Goal: Task Accomplishment & Management: Use online tool/utility

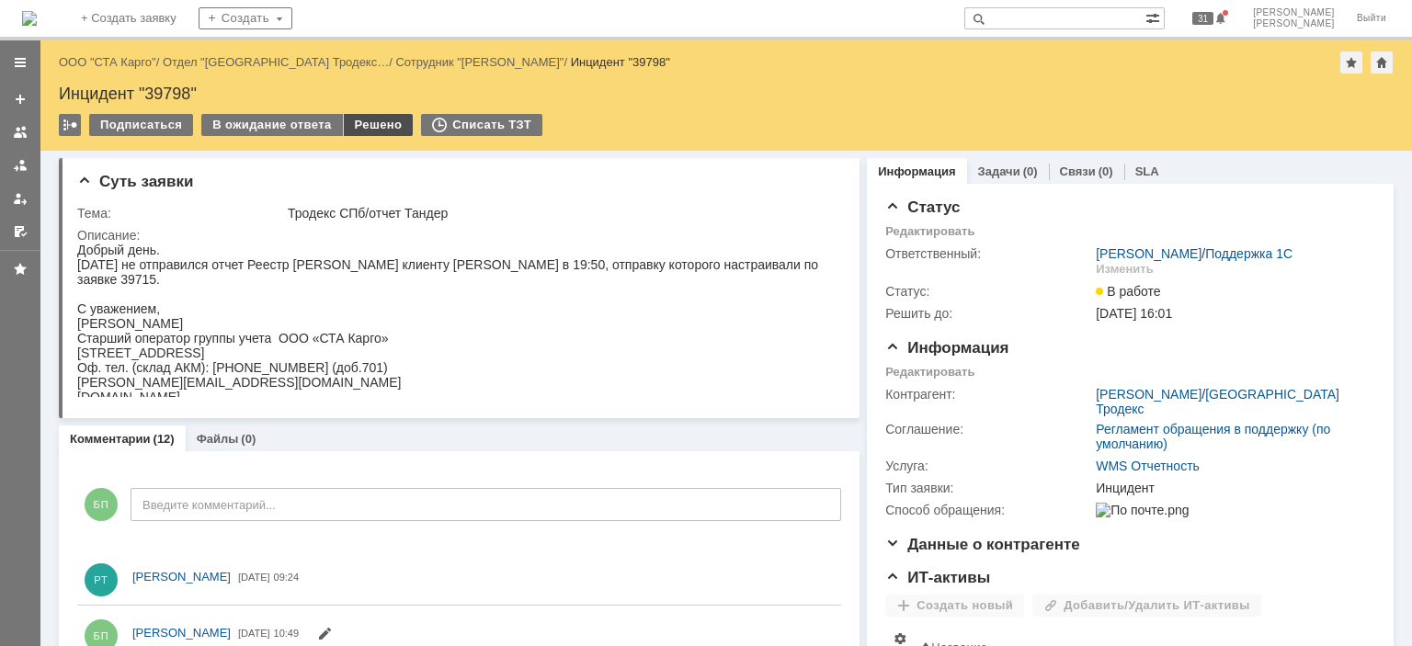
click at [349, 120] on div "Решено" at bounding box center [379, 125] width 70 height 22
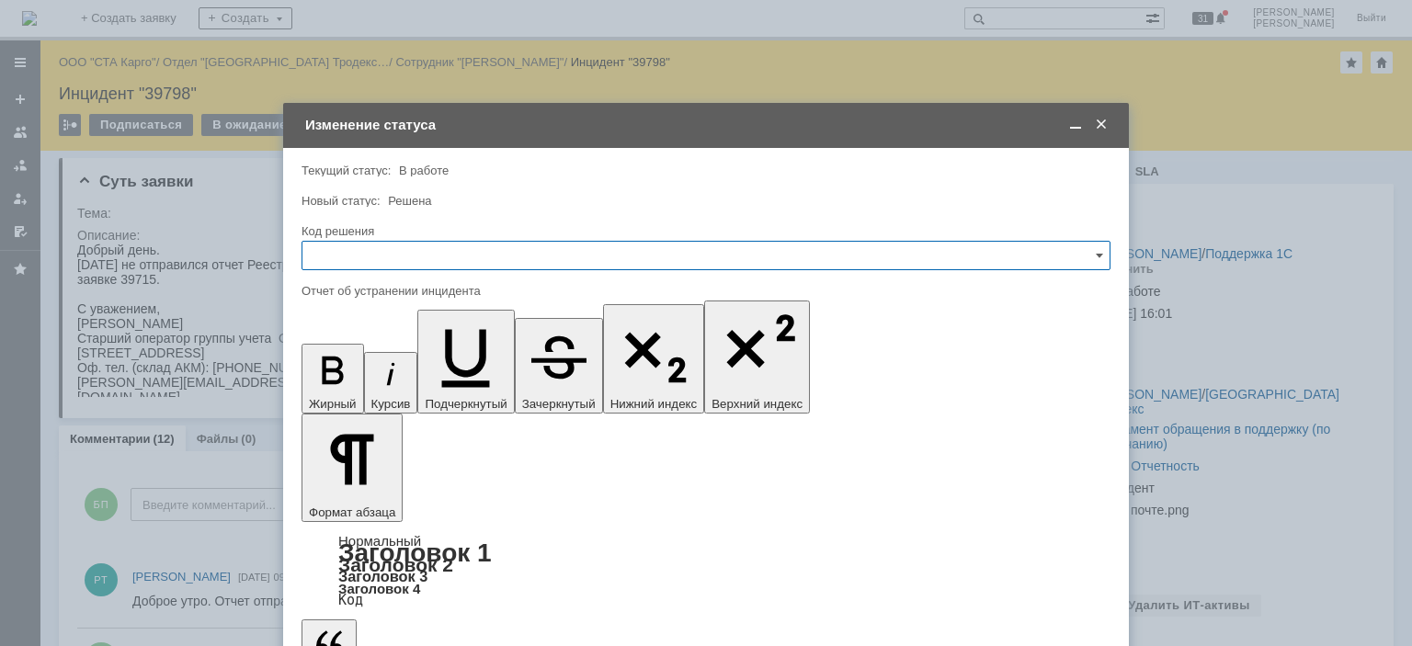
click at [437, 248] on input "text" at bounding box center [706, 255] width 809 height 29
click at [356, 490] on div "Решено" at bounding box center [706, 501] width 807 height 29
type input "Решено"
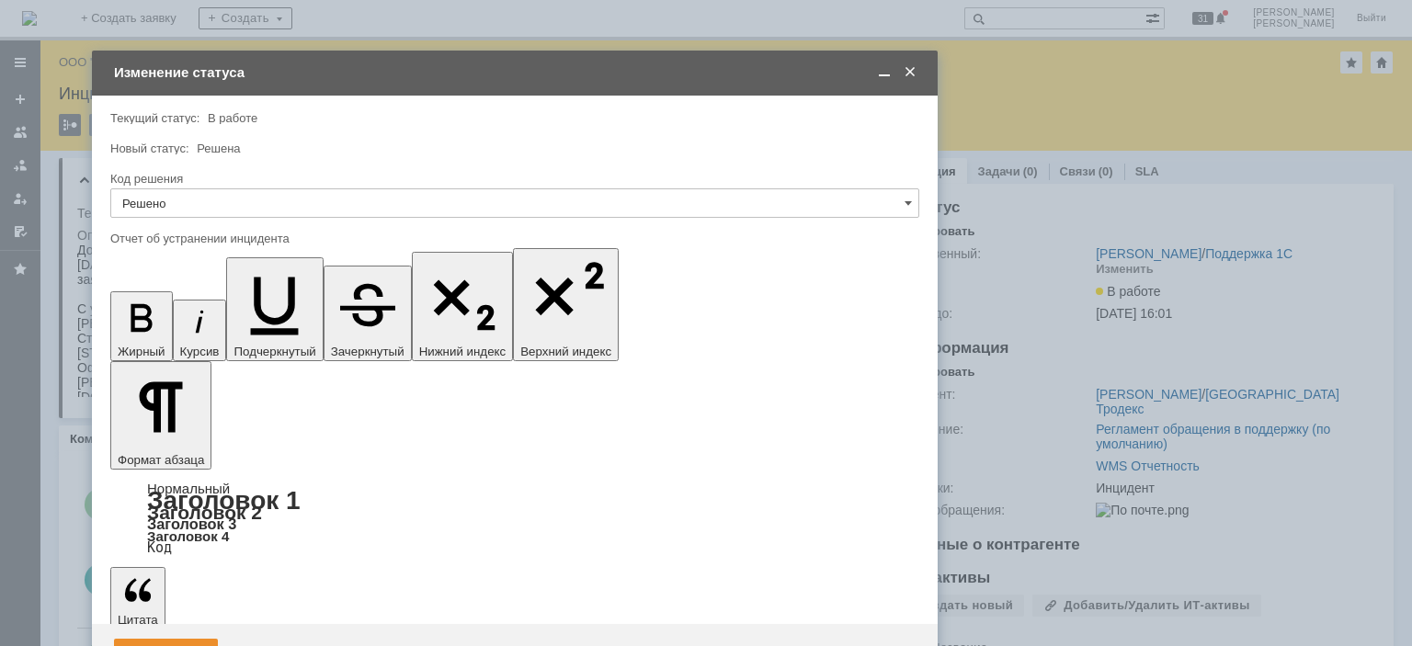
drag, startPoint x: 598, startPoint y: 121, endPoint x: 481, endPoint y: 101, distance: 118.5
click at [460, 86] on td "Изменение статуса" at bounding box center [515, 73] width 846 height 45
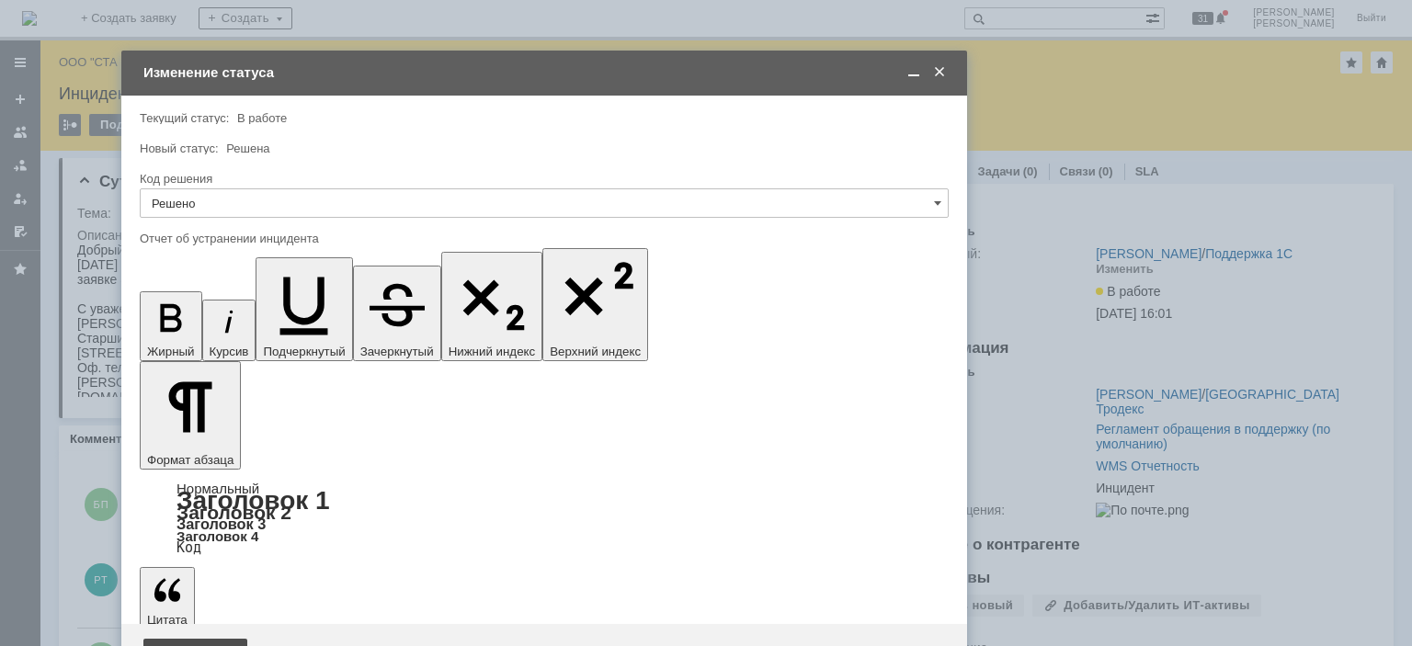
click at [174, 639] on div "Сохранить" at bounding box center [195, 653] width 104 height 29
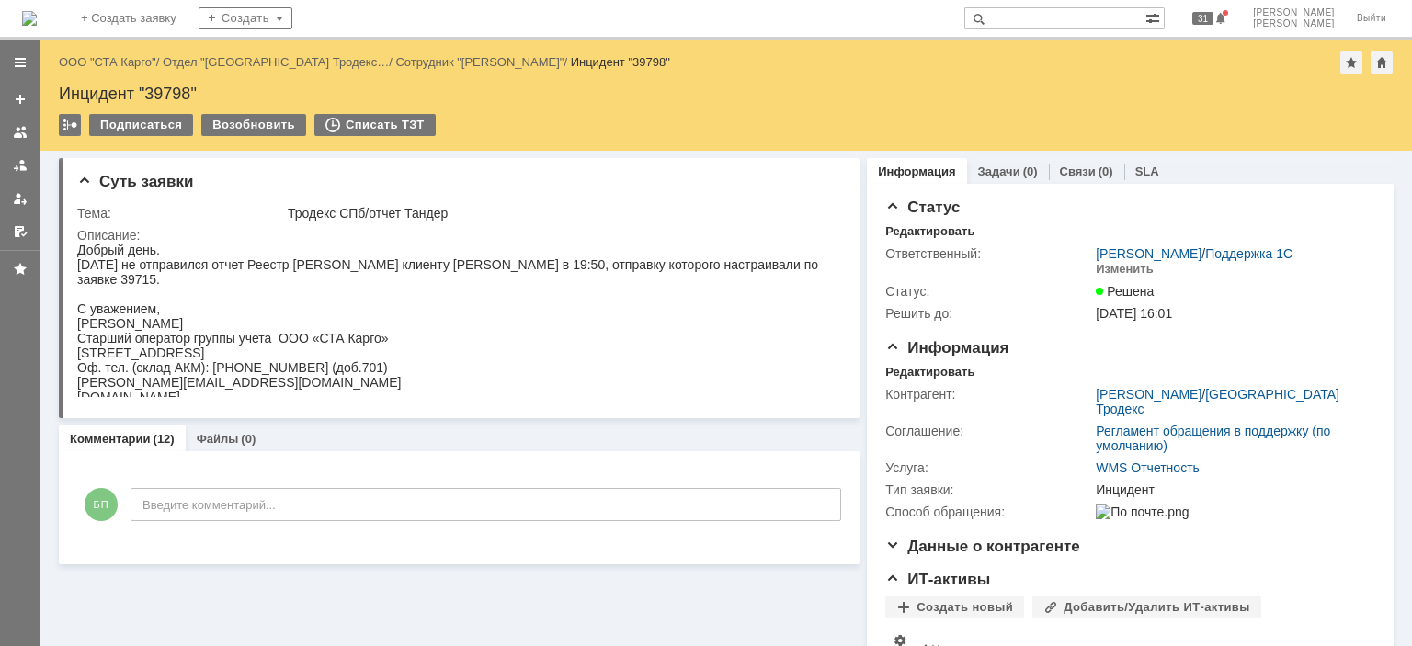
click at [107, 63] on link "ООО "СТА Карго"" at bounding box center [107, 62] width 97 height 14
